Goal: Navigation & Orientation: Find specific page/section

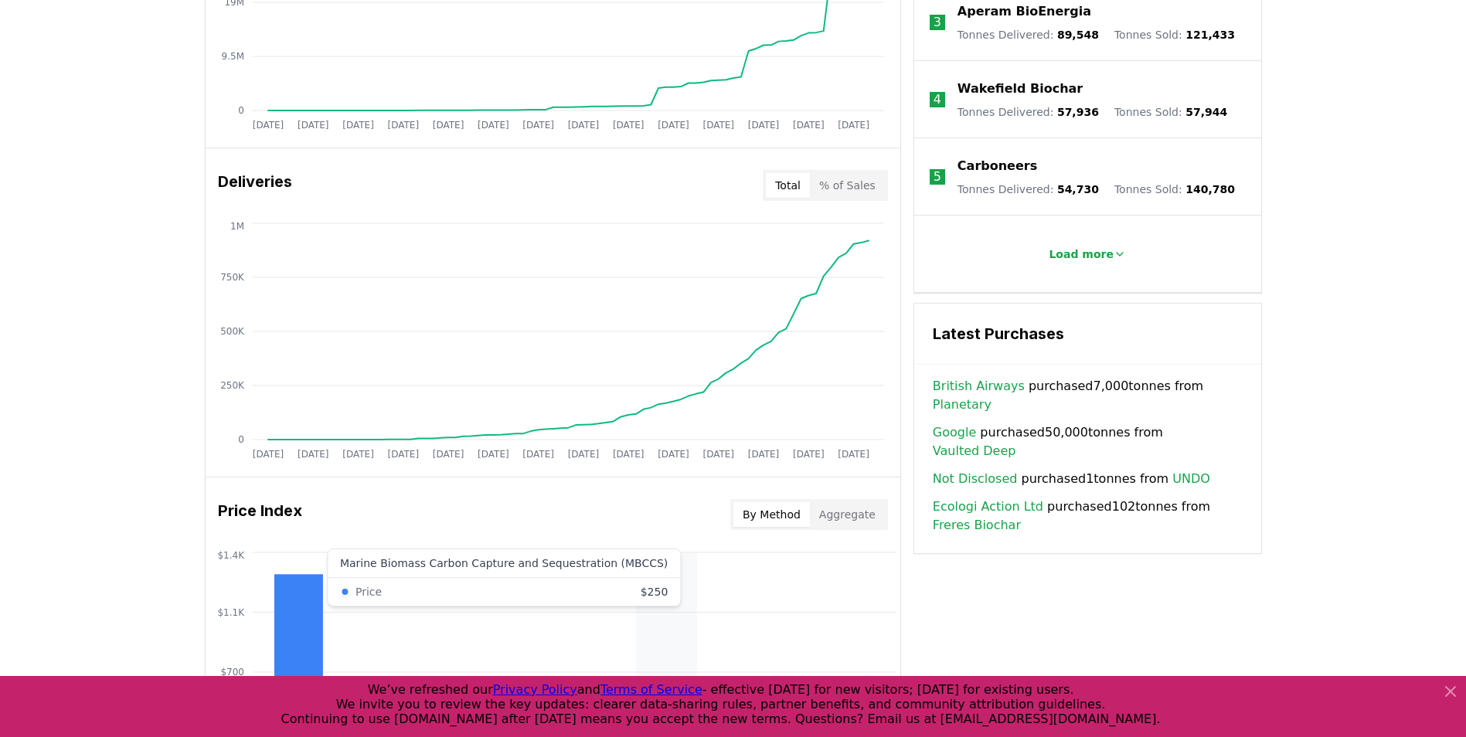
scroll to position [464, 0]
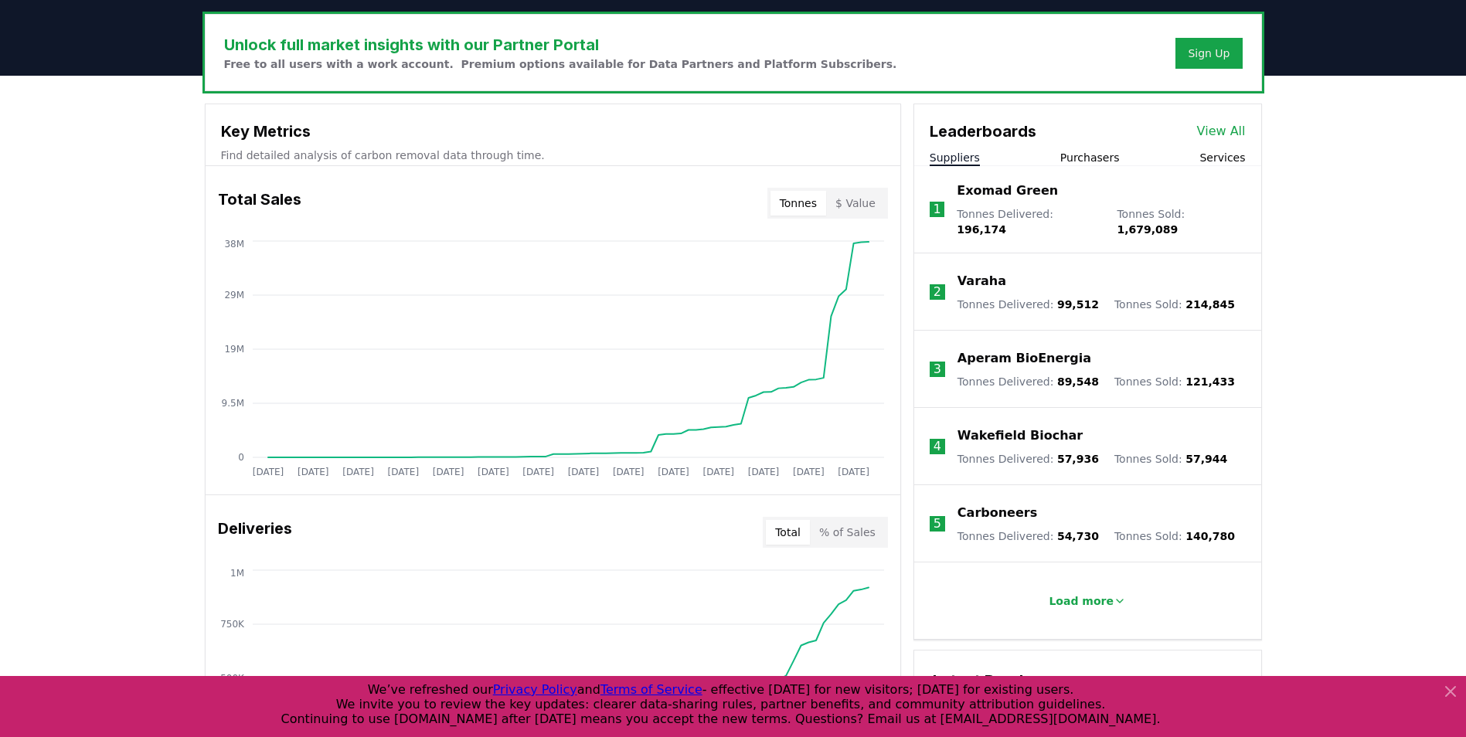
click at [1223, 131] on link "View All" at bounding box center [1221, 131] width 49 height 19
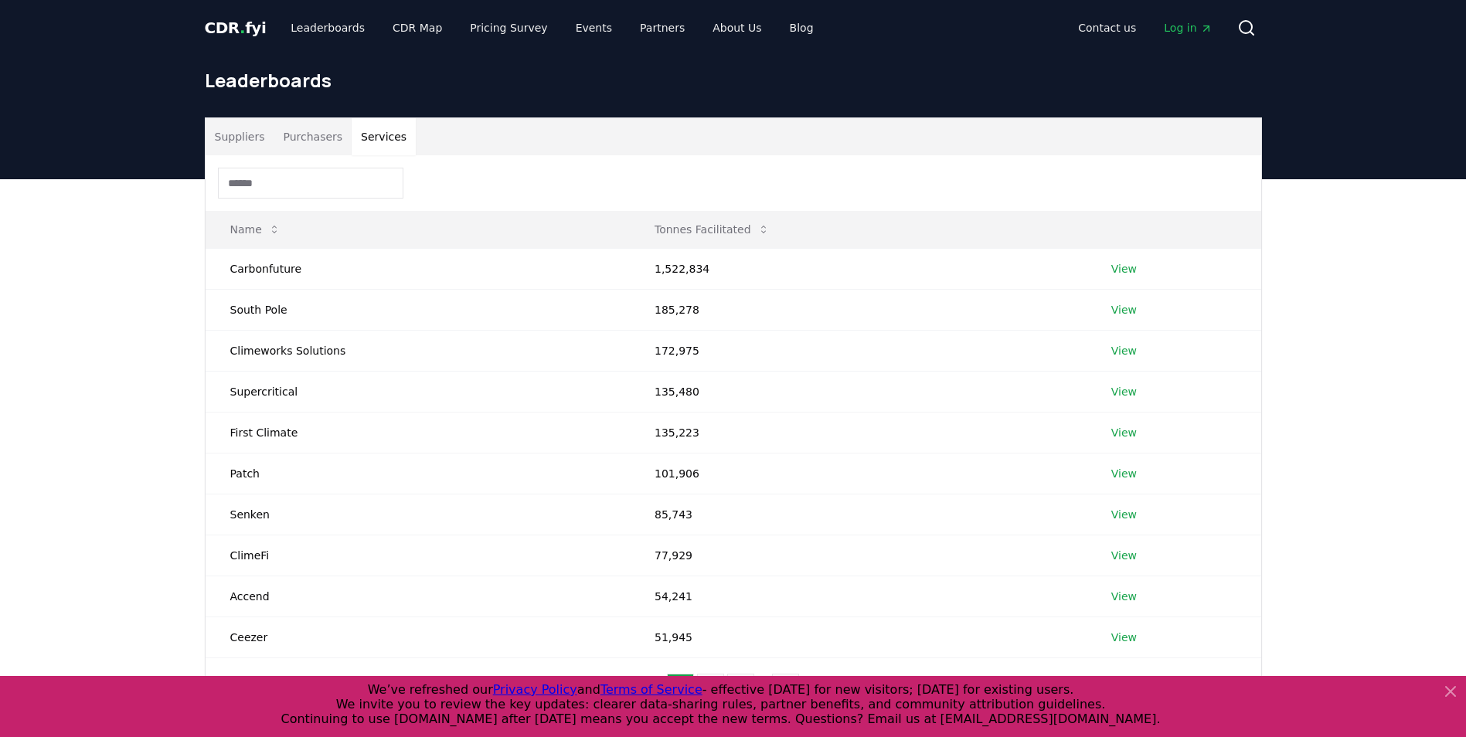
click at [386, 137] on button "Services" at bounding box center [384, 136] width 64 height 37
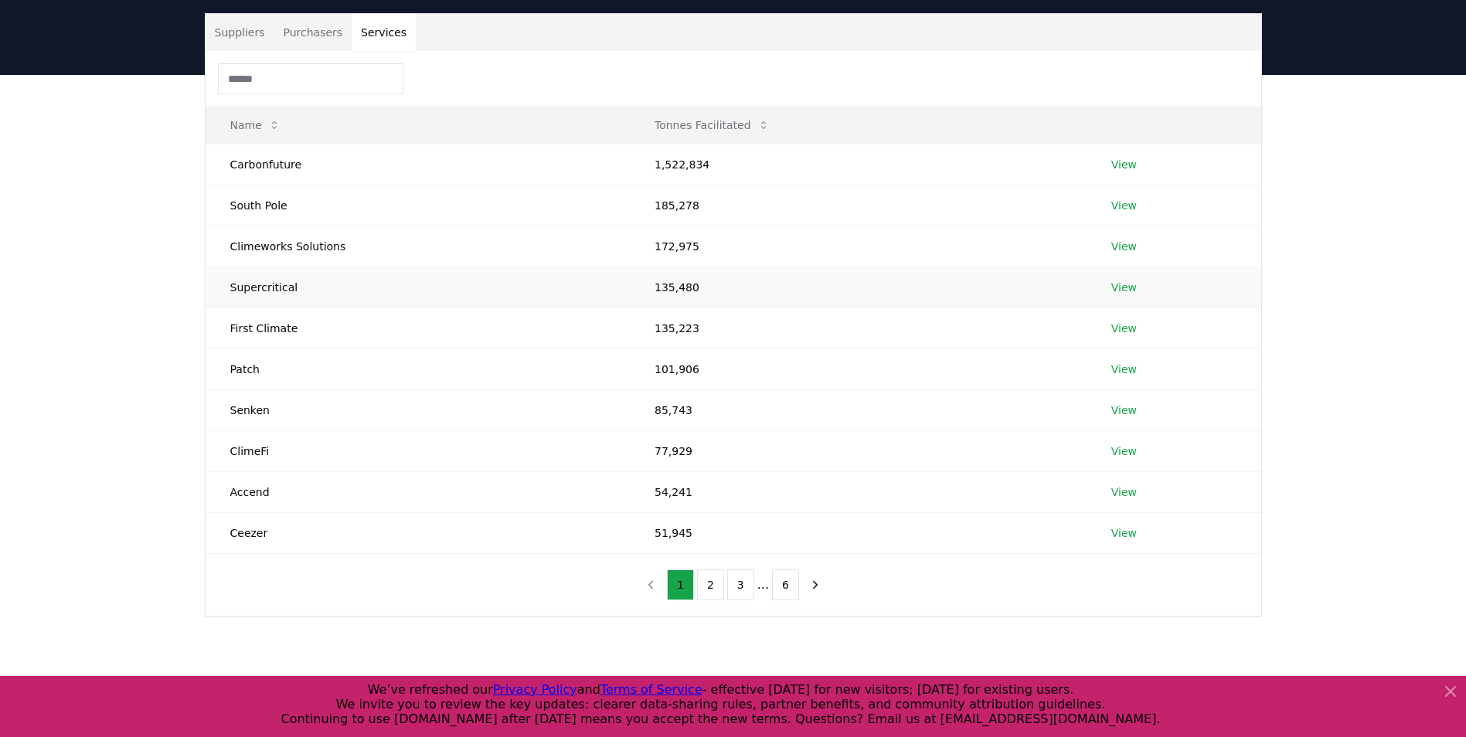
scroll to position [77, 0]
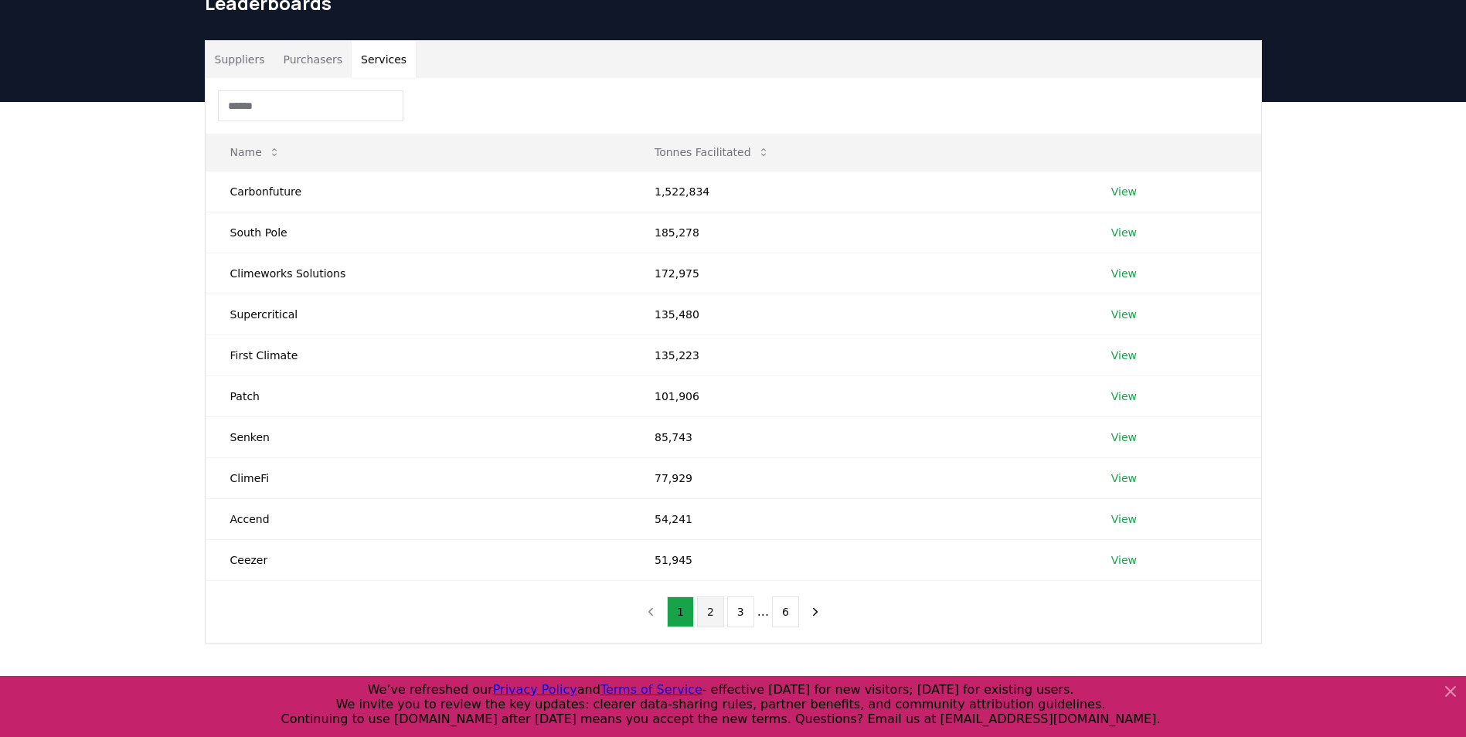
click at [704, 608] on button "2" at bounding box center [710, 612] width 27 height 31
